Goal: Task Accomplishment & Management: Use online tool/utility

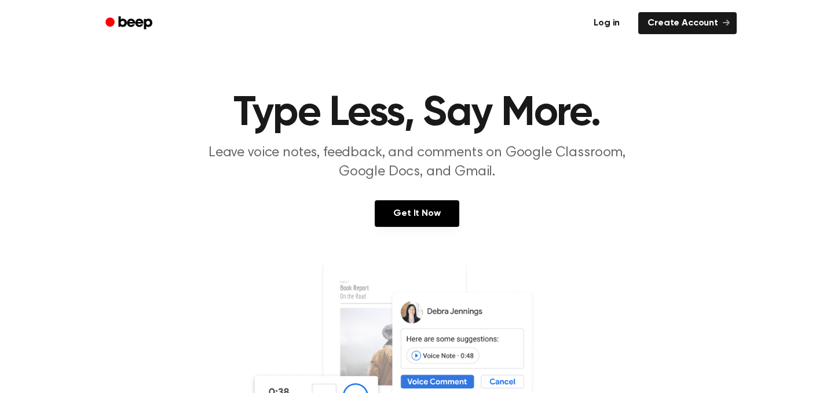
click at [606, 30] on link "Log in" at bounding box center [606, 23] width 49 height 27
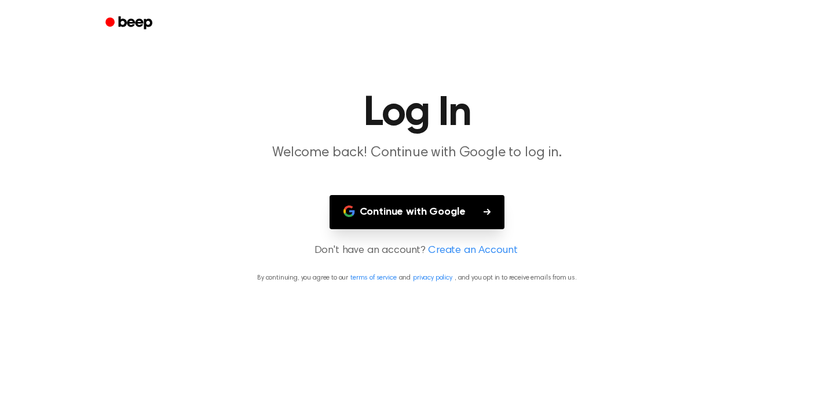
click at [453, 199] on button "Continue with Google" at bounding box center [416, 212] width 175 height 34
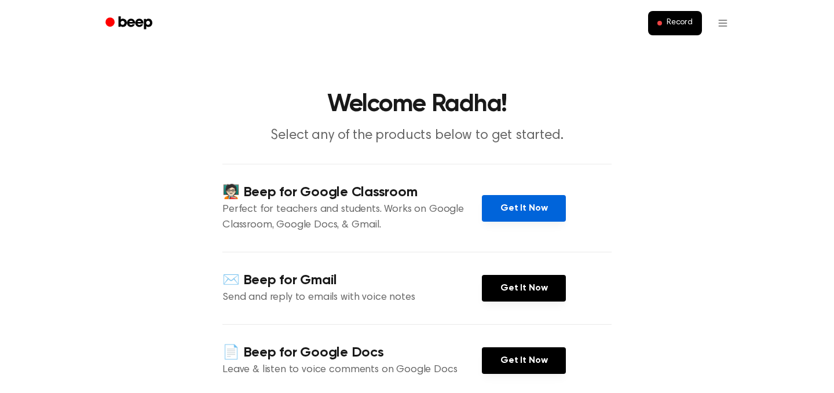
click at [533, 195] on link "Get It Now" at bounding box center [524, 208] width 84 height 27
click at [670, 14] on button "Record" at bounding box center [675, 23] width 54 height 24
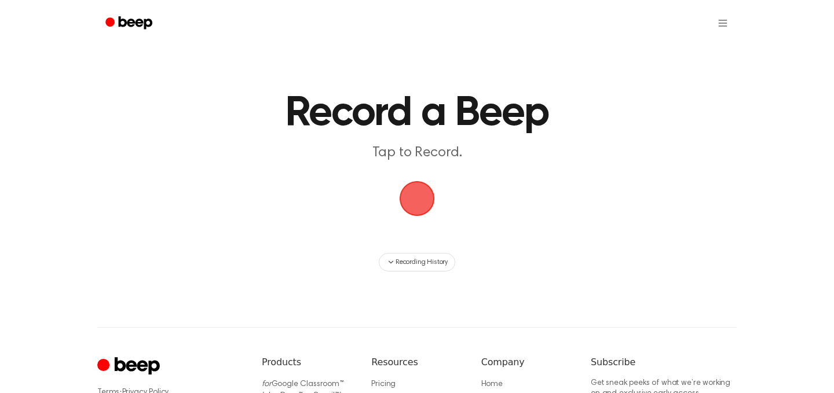
click at [416, 200] on span "button" at bounding box center [417, 198] width 46 height 46
click at [402, 263] on span "Recording History" at bounding box center [421, 262] width 52 height 10
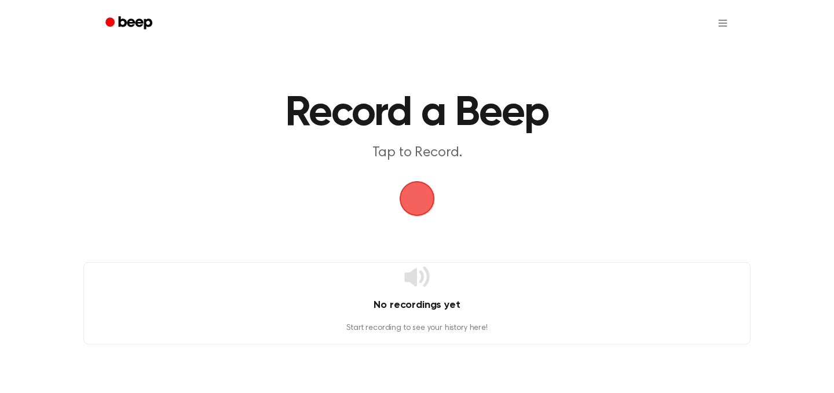
click at [404, 255] on main "Record a Beep Tap to Record. No recordings yet Start recording to see your hist…" at bounding box center [417, 172] width 834 height 344
click at [409, 230] on main "Record a Beep Tap to Record. No recordings yet Start recording to see your hist…" at bounding box center [417, 172] width 834 height 344
click at [430, 192] on span "button" at bounding box center [416, 198] width 65 height 65
click at [408, 163] on main "Record a Beep Tap to Record. No recordings yet Start recording to see your hist…" at bounding box center [417, 172] width 834 height 344
click at [419, 199] on span "button" at bounding box center [416, 198] width 47 height 47
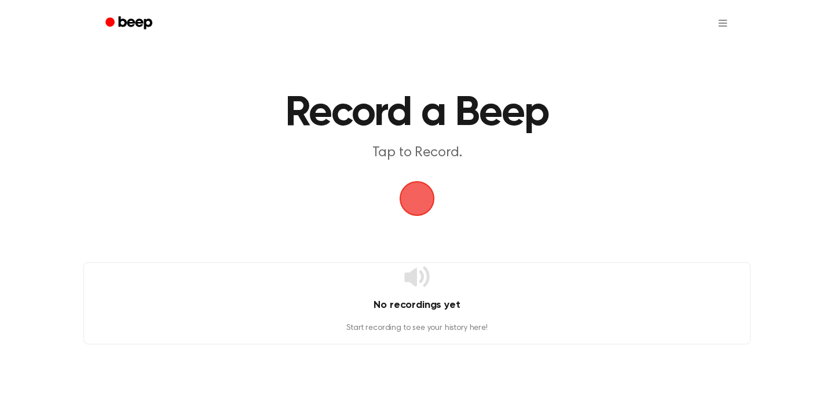
click at [754, 202] on main "Record a Beep Tap to Record. No recordings yet Start recording to see your hist…" at bounding box center [417, 172] width 834 height 344
click at [570, 28] on ul at bounding box center [454, 23] width 564 height 28
click at [424, 200] on span "button" at bounding box center [416, 198] width 39 height 39
click at [423, 188] on span "button" at bounding box center [417, 199] width 50 height 50
click at [433, 202] on span "button" at bounding box center [417, 199] width 50 height 50
